Goal: Find specific page/section

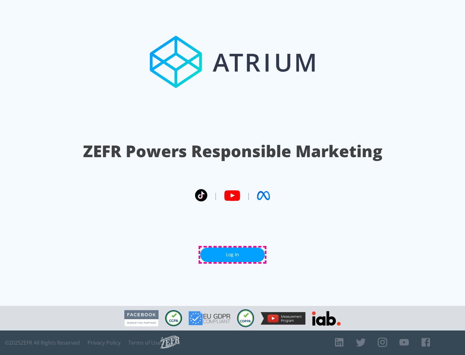
click at [232, 255] on link "Log In" at bounding box center [232, 255] width 65 height 15
